Goal: Task Accomplishment & Management: Complete application form

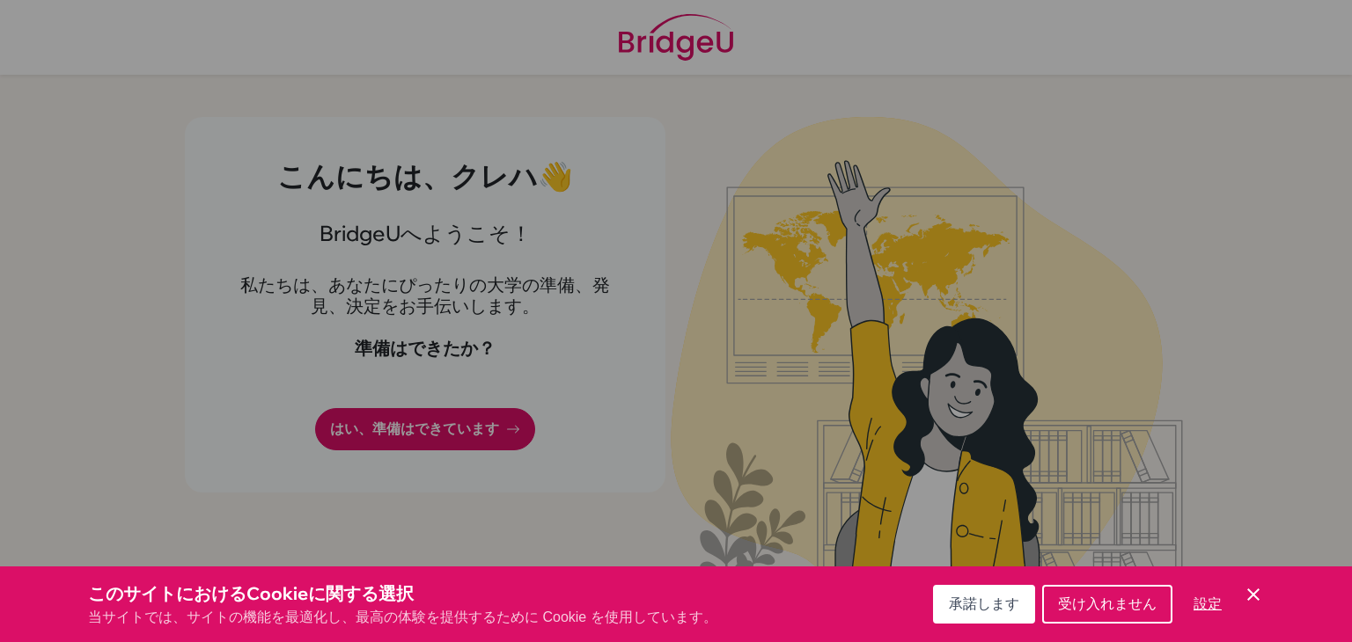
click at [704, 300] on div "クッキーの設定" at bounding box center [676, 321] width 1352 height 642
click at [495, 437] on div "クッキーの設定" at bounding box center [676, 321] width 1352 height 642
click at [964, 606] on font "承諾します" at bounding box center [984, 604] width 70 height 15
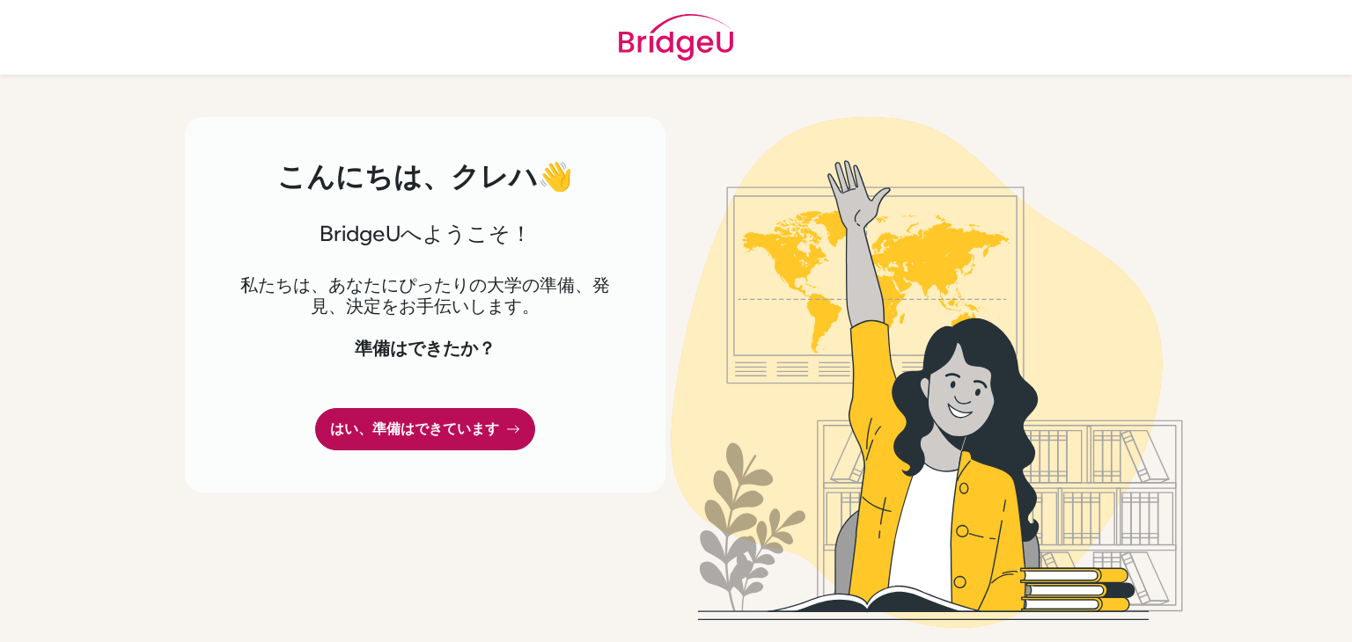
click at [473, 421] on font "はい、準備はできています" at bounding box center [414, 429] width 169 height 17
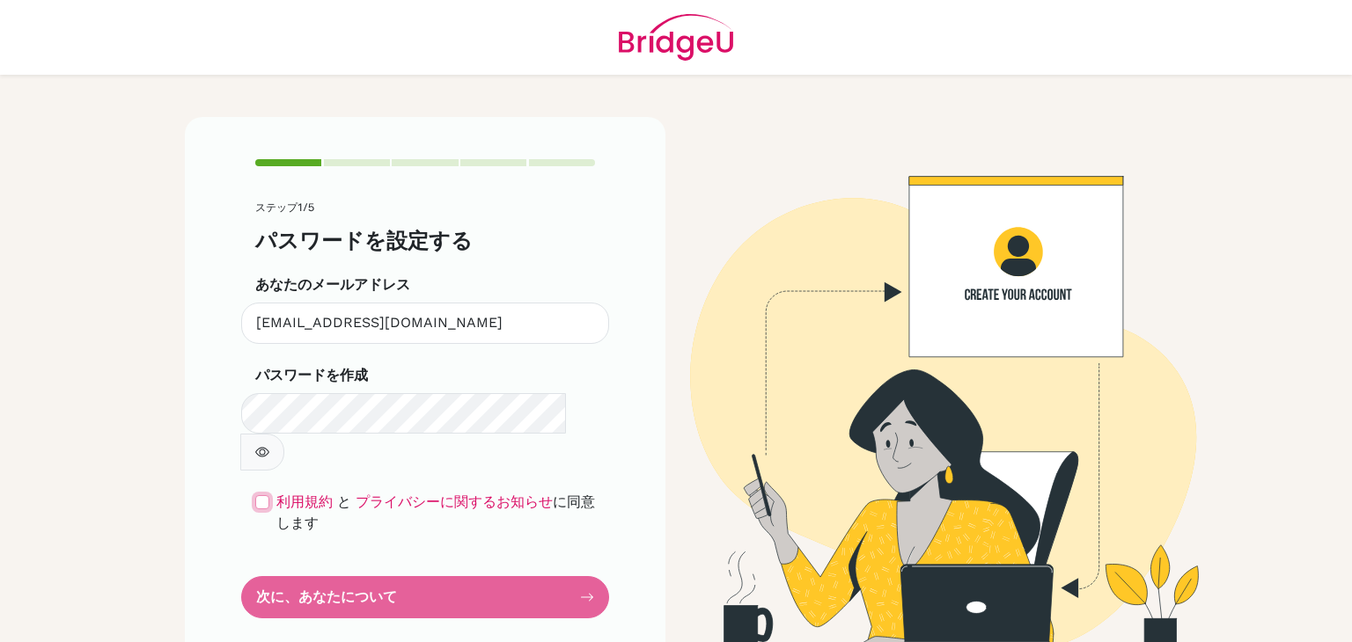
click at [256, 495] on input "checkbox" at bounding box center [262, 502] width 14 height 14
checkbox input "true"
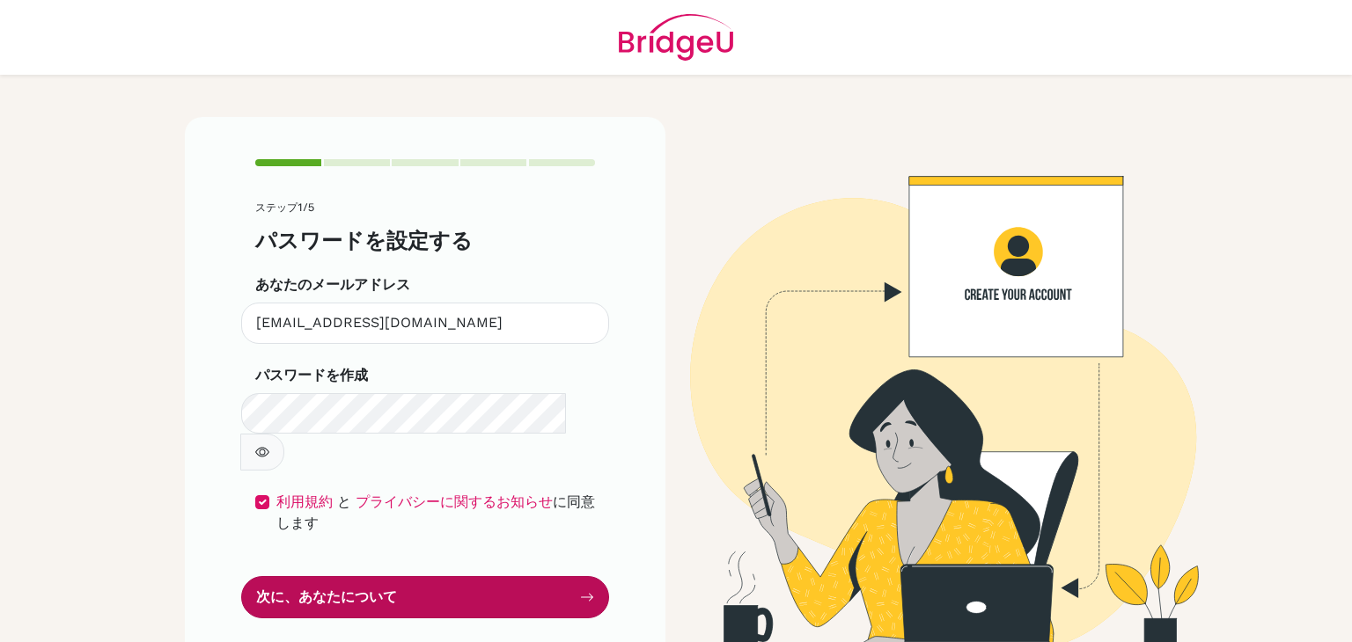
click at [394, 576] on button "次に、あなたについて" at bounding box center [425, 596] width 368 height 41
